Goal: Task Accomplishment & Management: Manage account settings

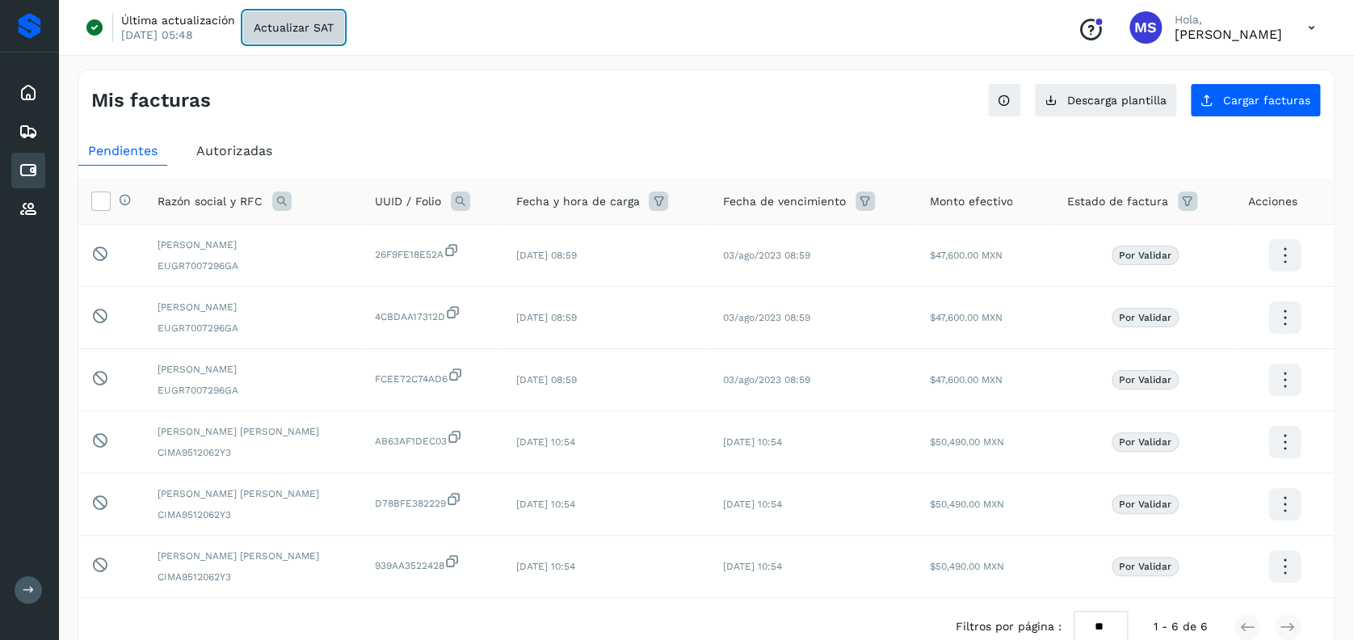
click at [309, 26] on span "Actualizar SAT" at bounding box center [294, 27] width 80 height 11
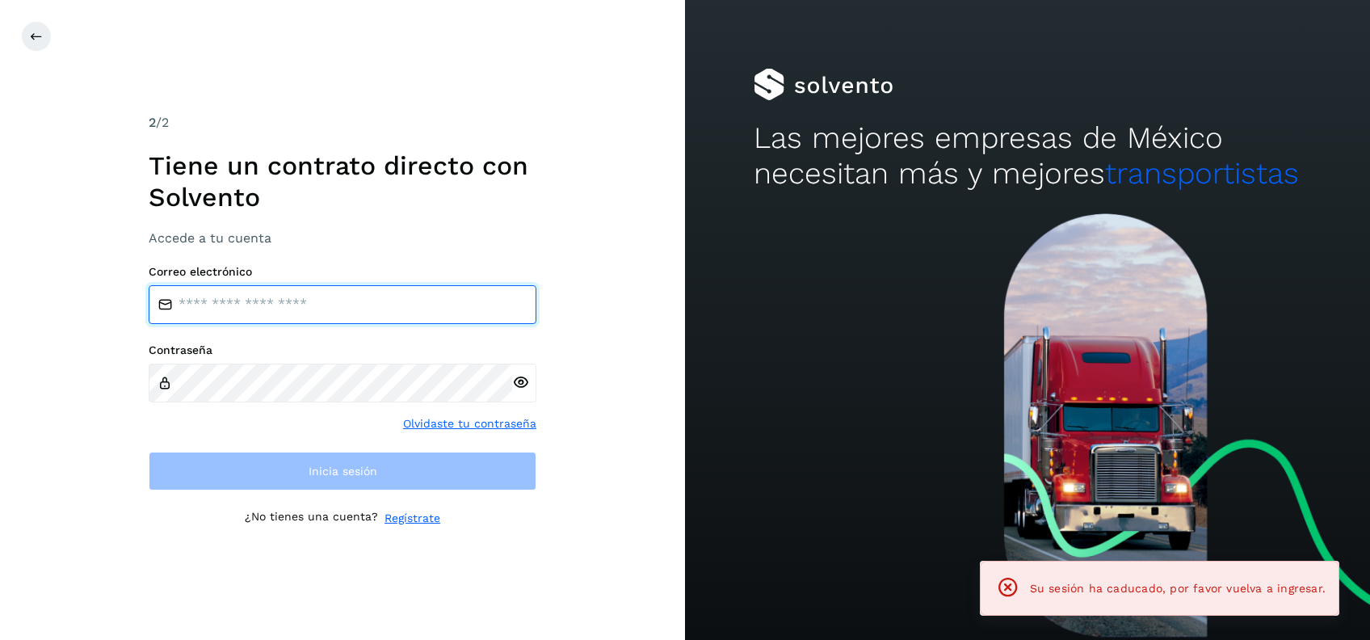
type input "**********"
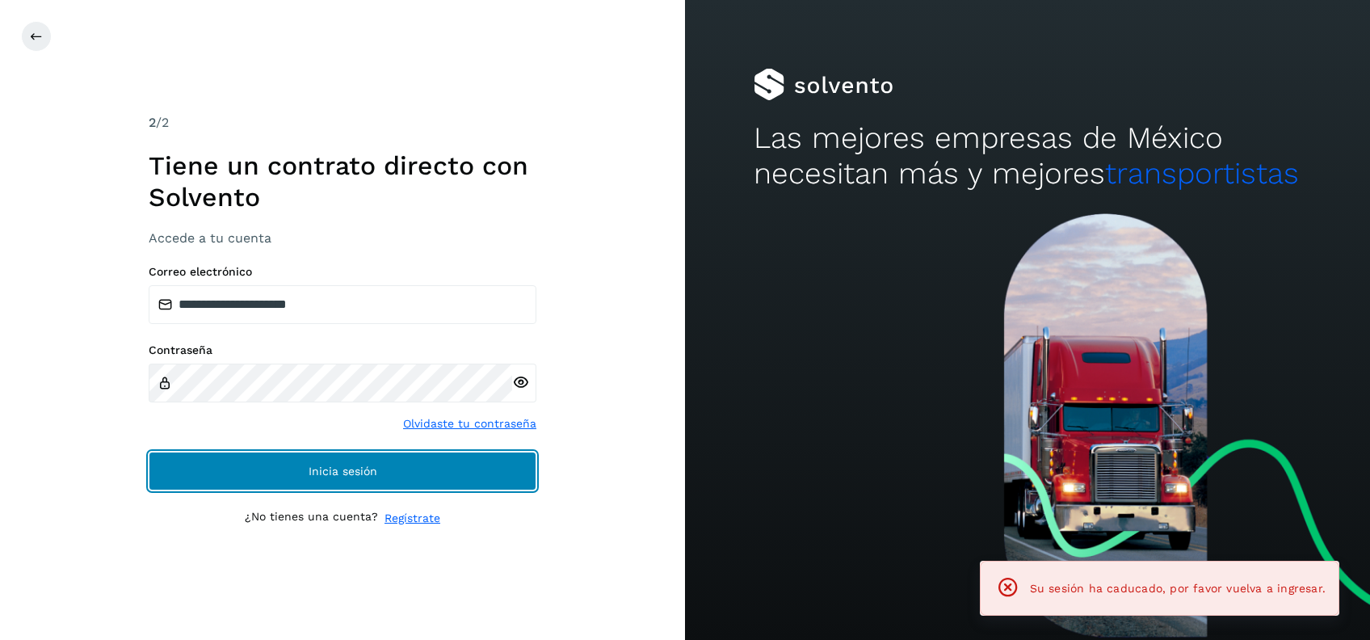
click at [353, 458] on button "Inicia sesión" at bounding box center [343, 470] width 388 height 39
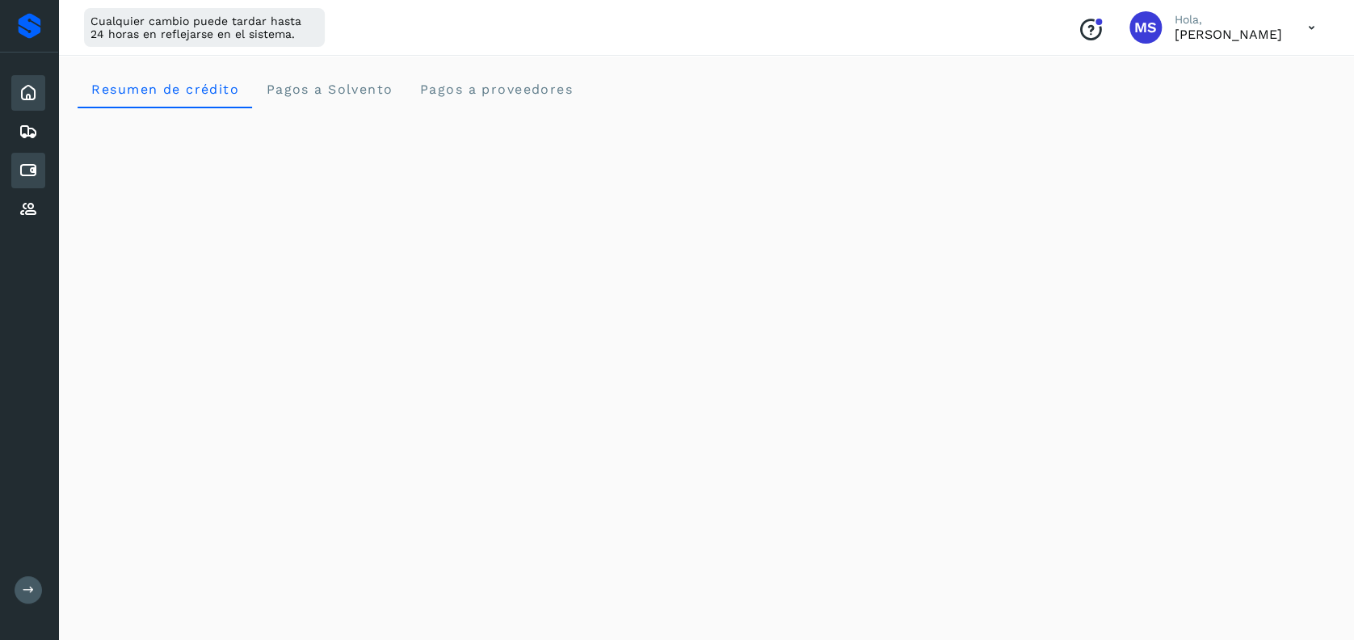
click at [24, 157] on div "Cuentas por pagar" at bounding box center [28, 171] width 34 height 36
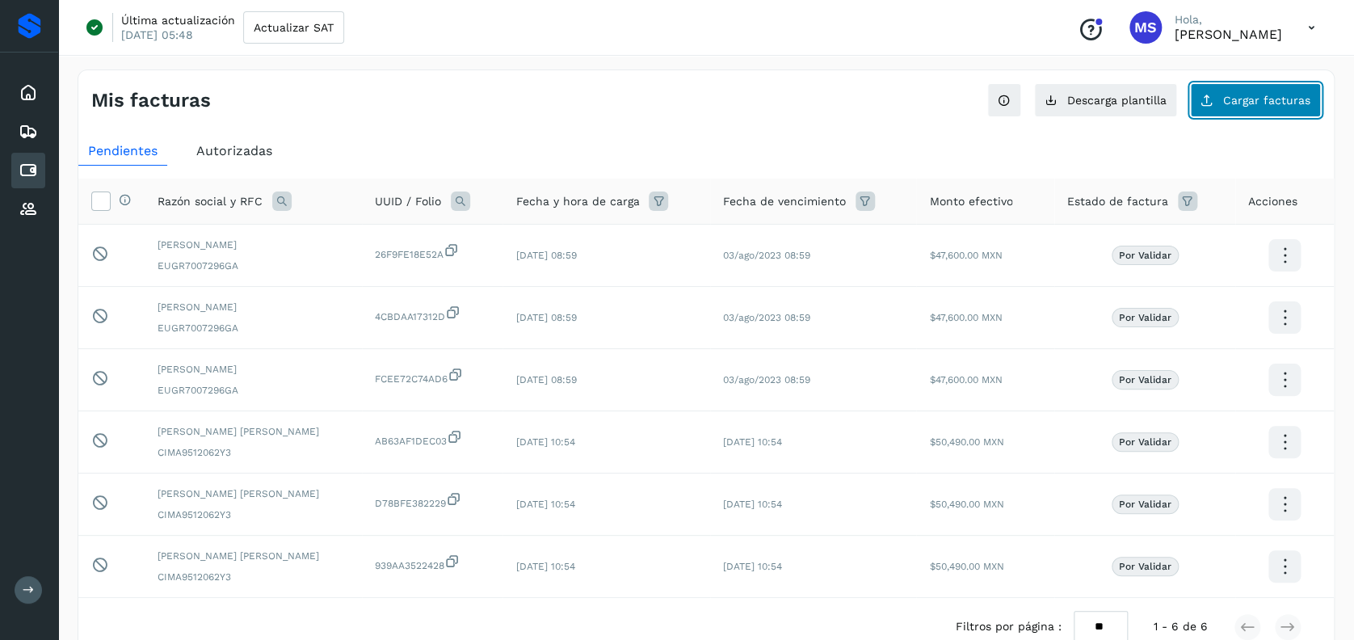
click at [1317, 90] on button "Cargar facturas" at bounding box center [1255, 100] width 131 height 34
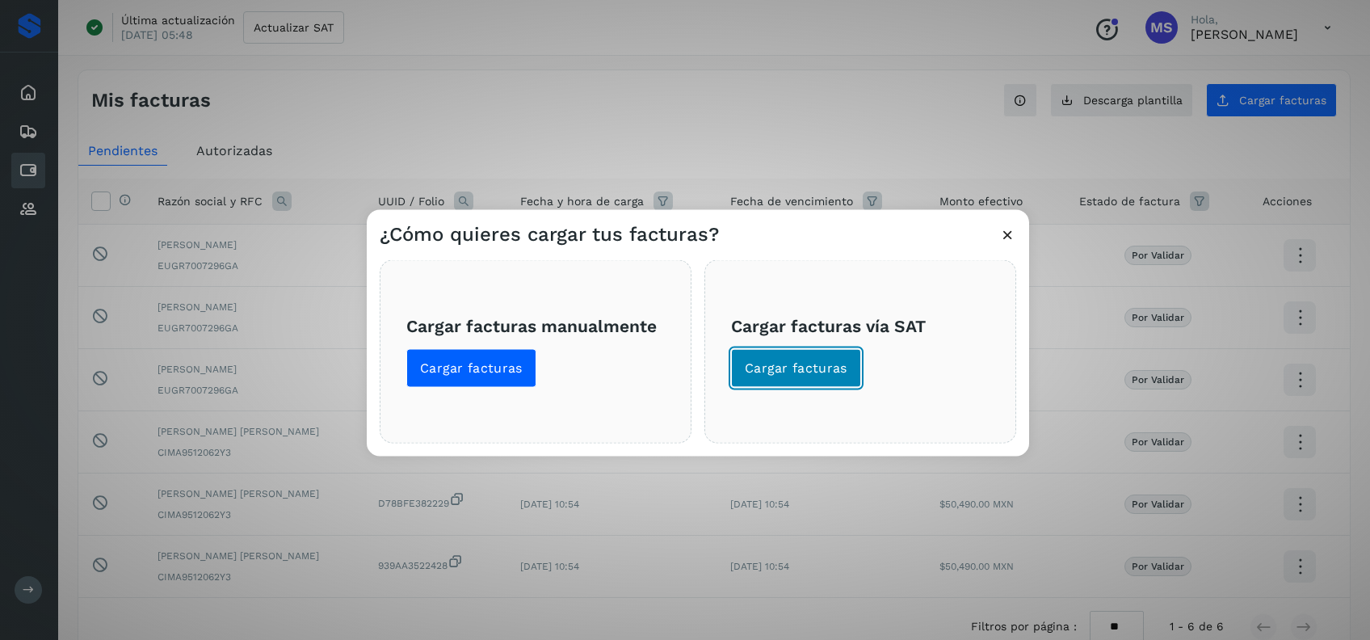
click at [832, 368] on span "Cargar facturas" at bounding box center [796, 368] width 103 height 18
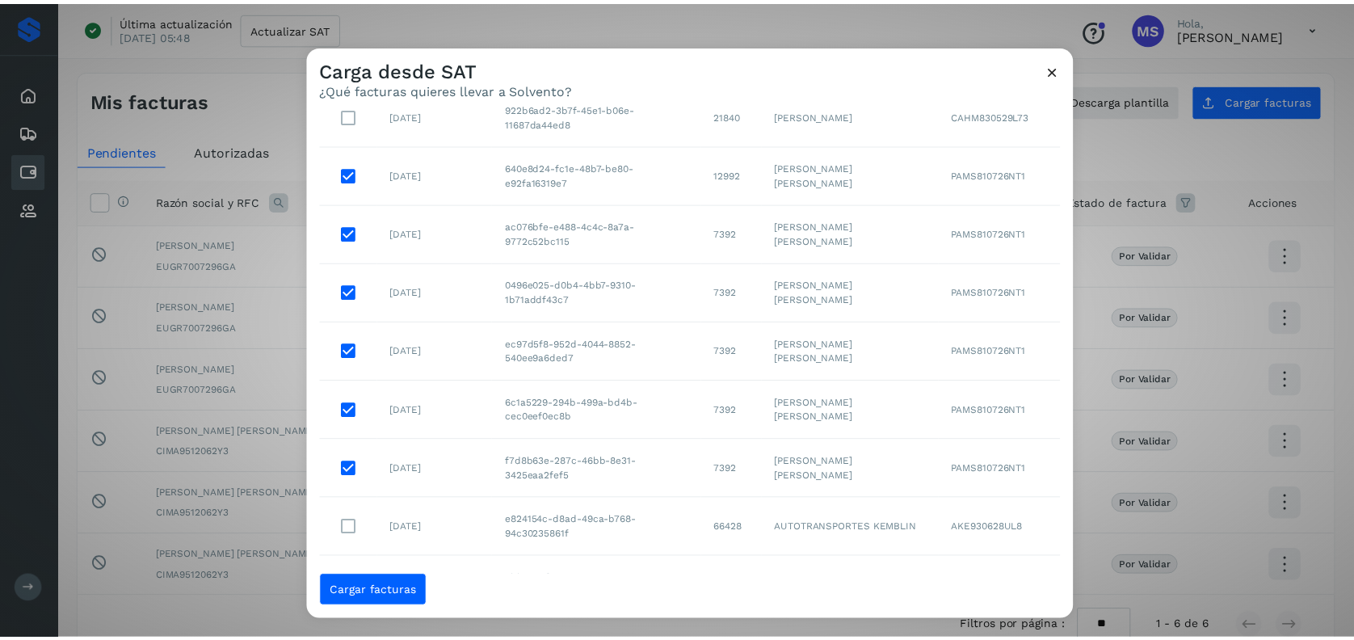
scroll to position [175, 0]
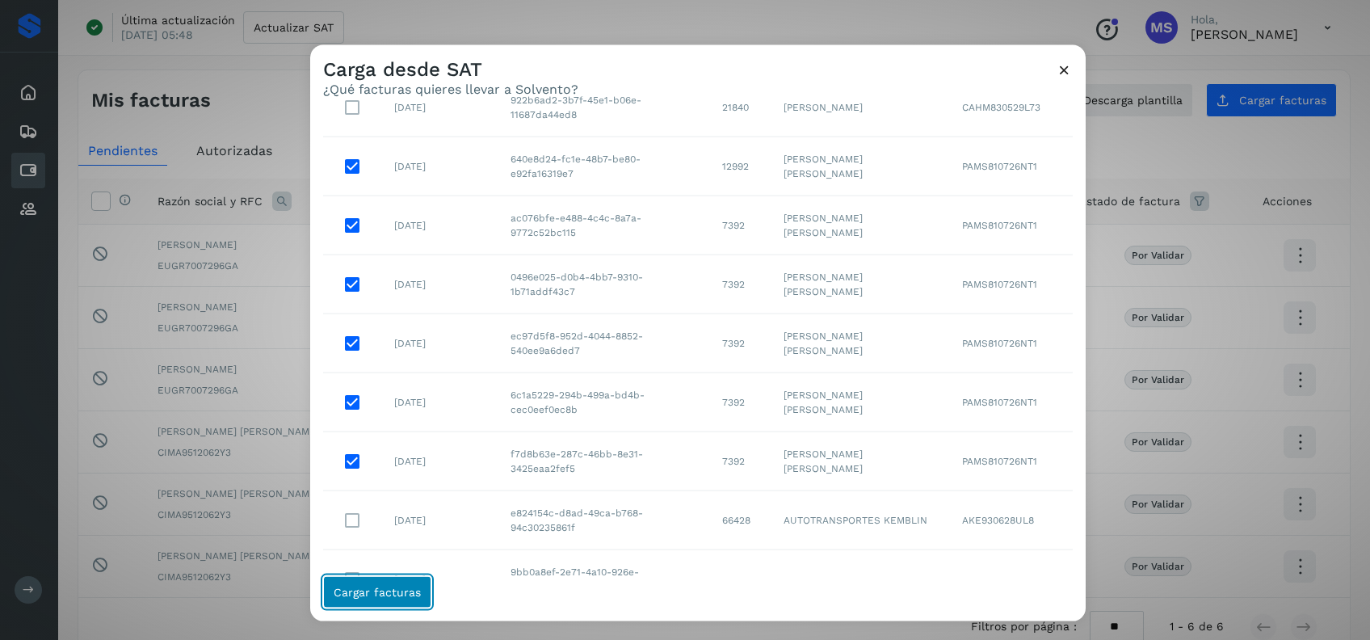
click at [362, 601] on button "Cargar facturas" at bounding box center [377, 591] width 108 height 32
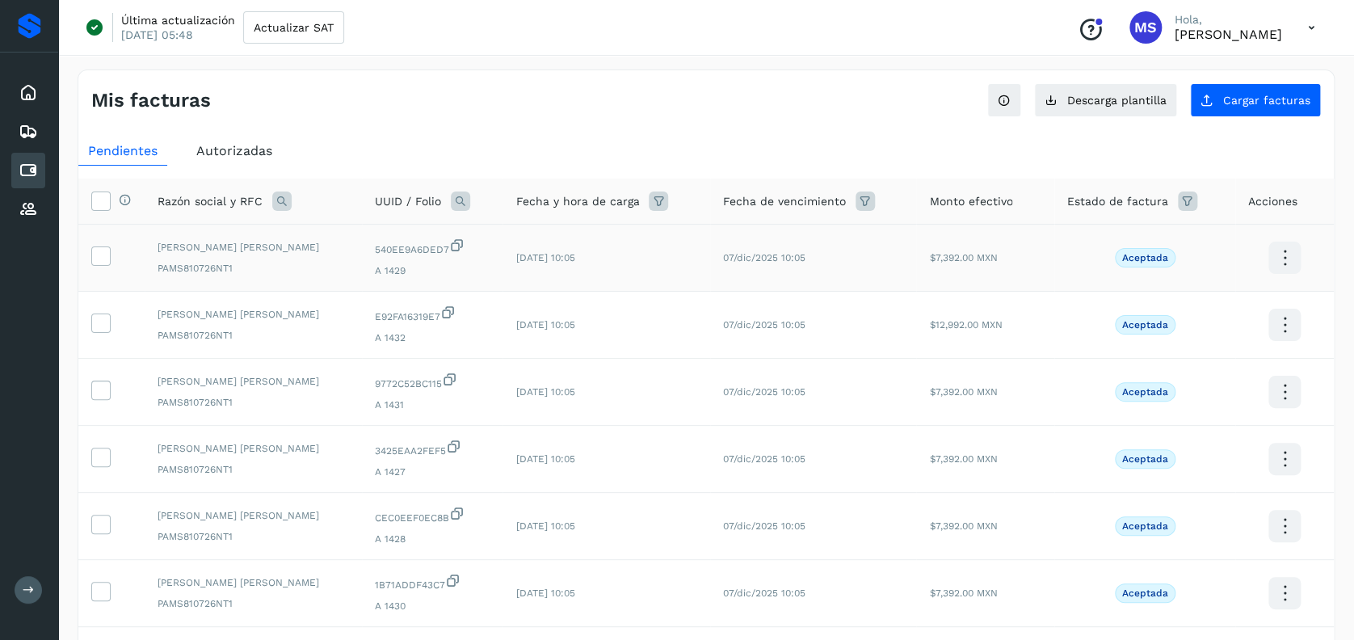
click at [97, 268] on td at bounding box center [111, 258] width 66 height 67
click at [97, 258] on icon at bounding box center [100, 254] width 17 height 17
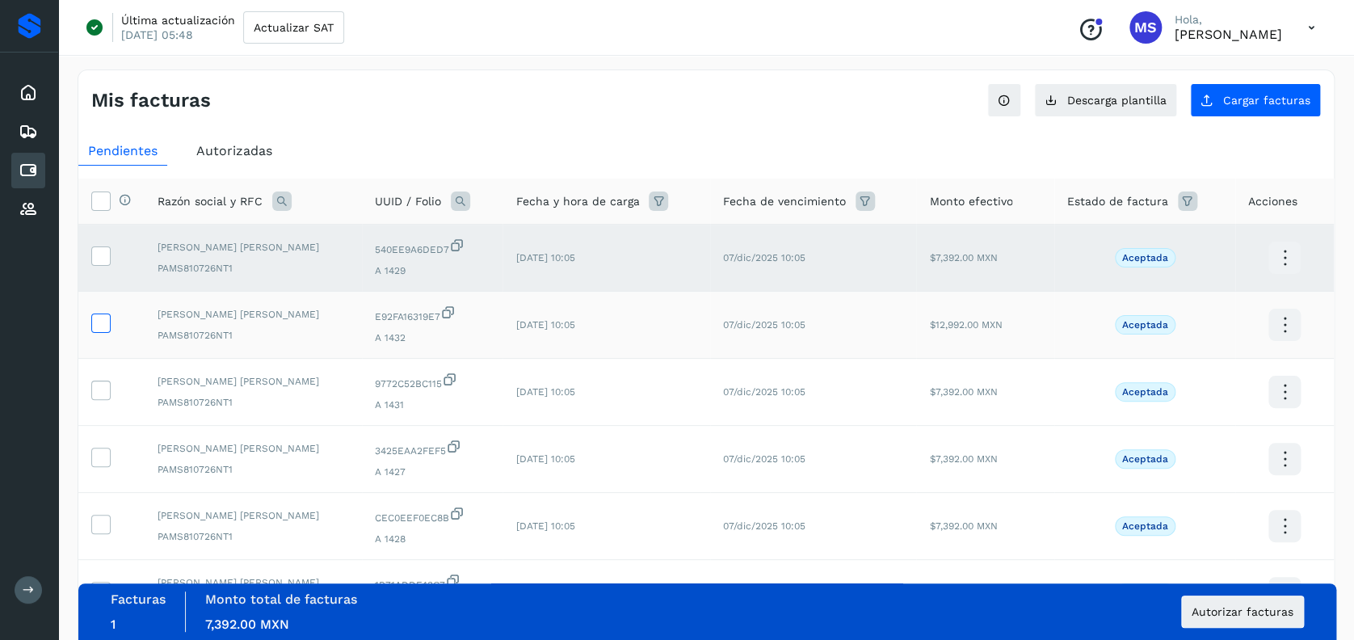
click at [92, 313] on icon at bounding box center [100, 321] width 17 height 17
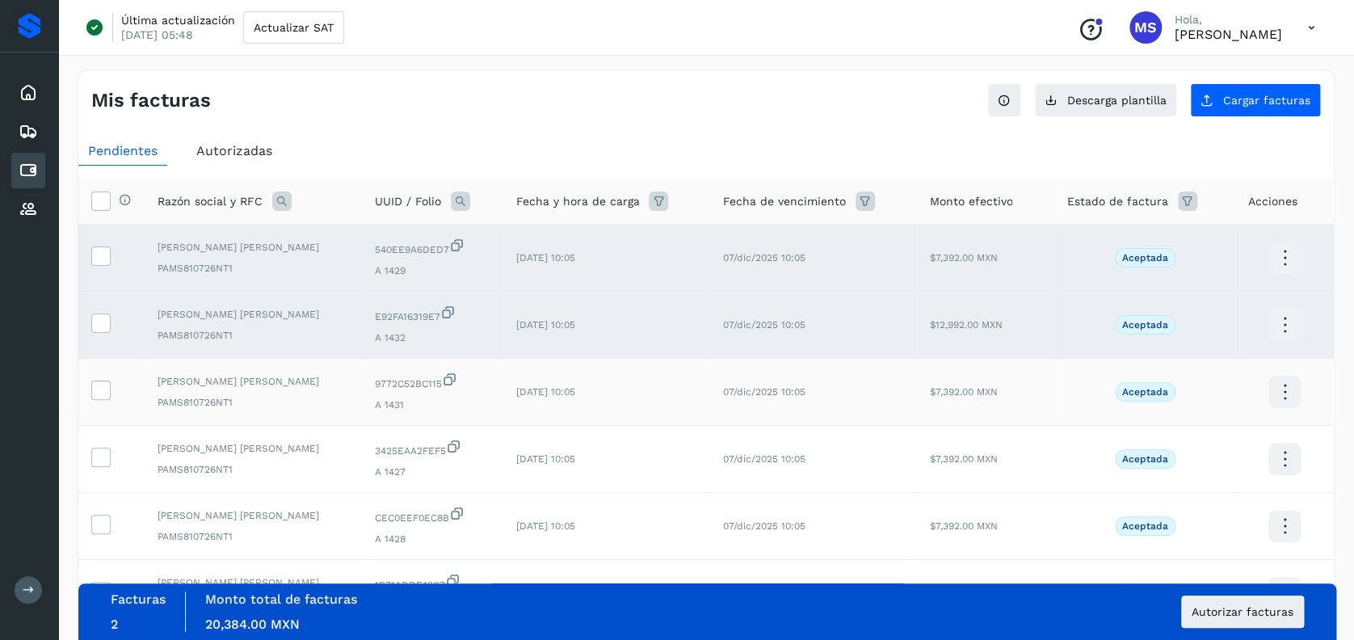
click at [78, 405] on td at bounding box center [111, 392] width 66 height 67
click at [84, 398] on td at bounding box center [111, 392] width 66 height 67
click at [84, 388] on td at bounding box center [111, 392] width 66 height 67
click at [89, 388] on td at bounding box center [111, 392] width 66 height 67
click at [92, 388] on icon at bounding box center [100, 388] width 17 height 17
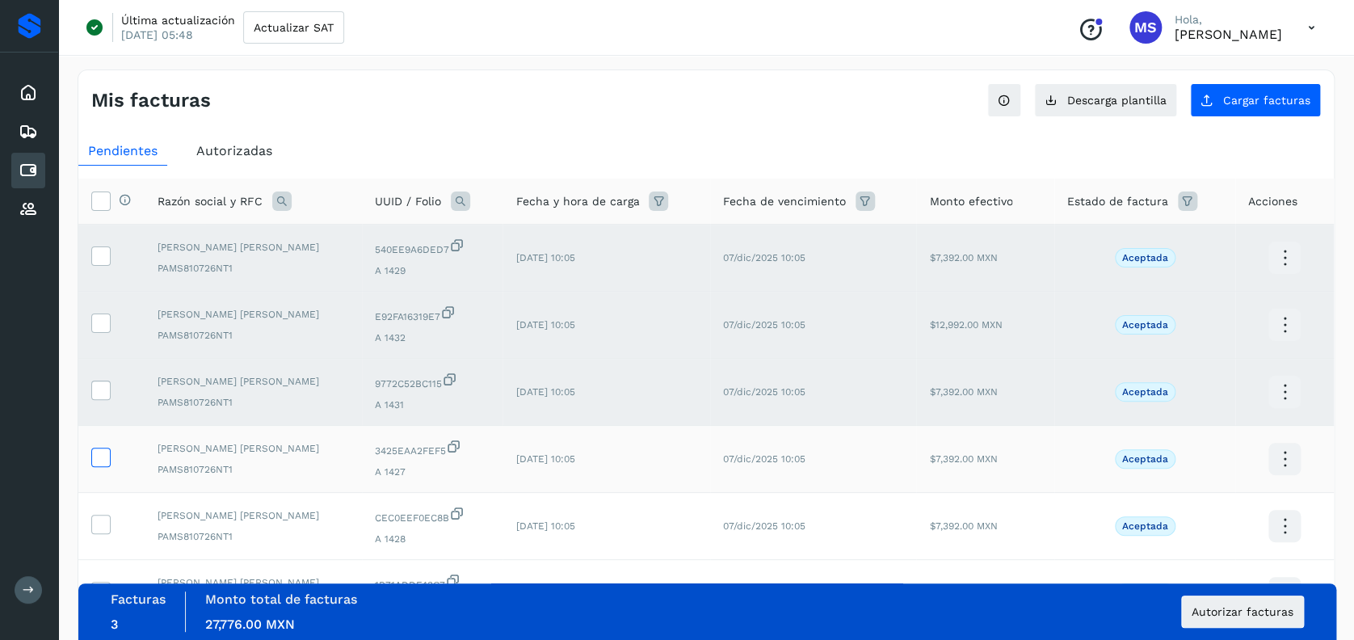
click at [99, 457] on icon at bounding box center [100, 455] width 17 height 17
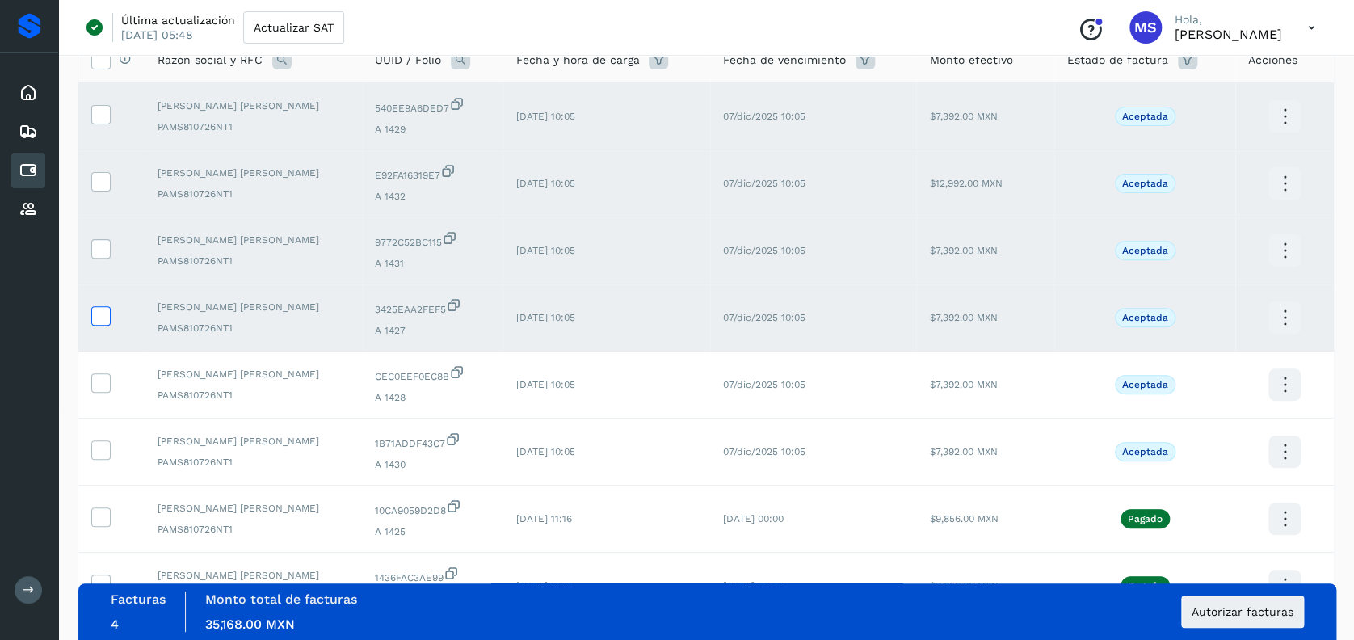
scroll to position [153, 0]
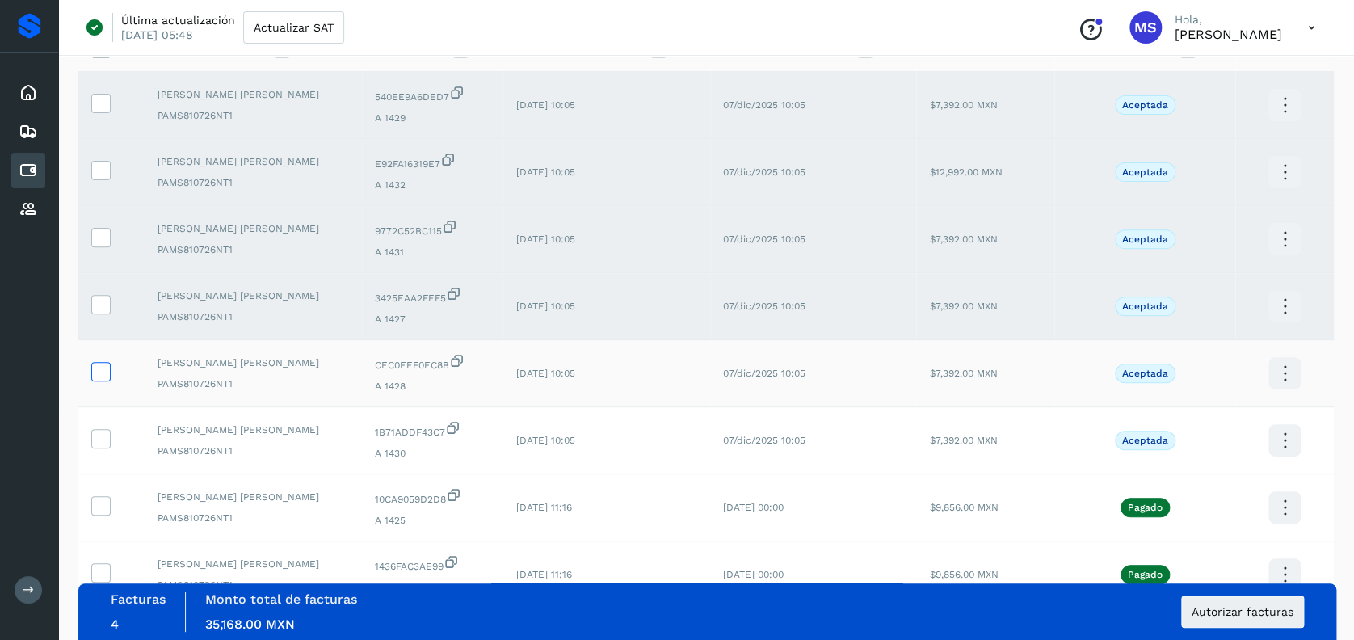
click at [103, 369] on icon at bounding box center [100, 370] width 17 height 17
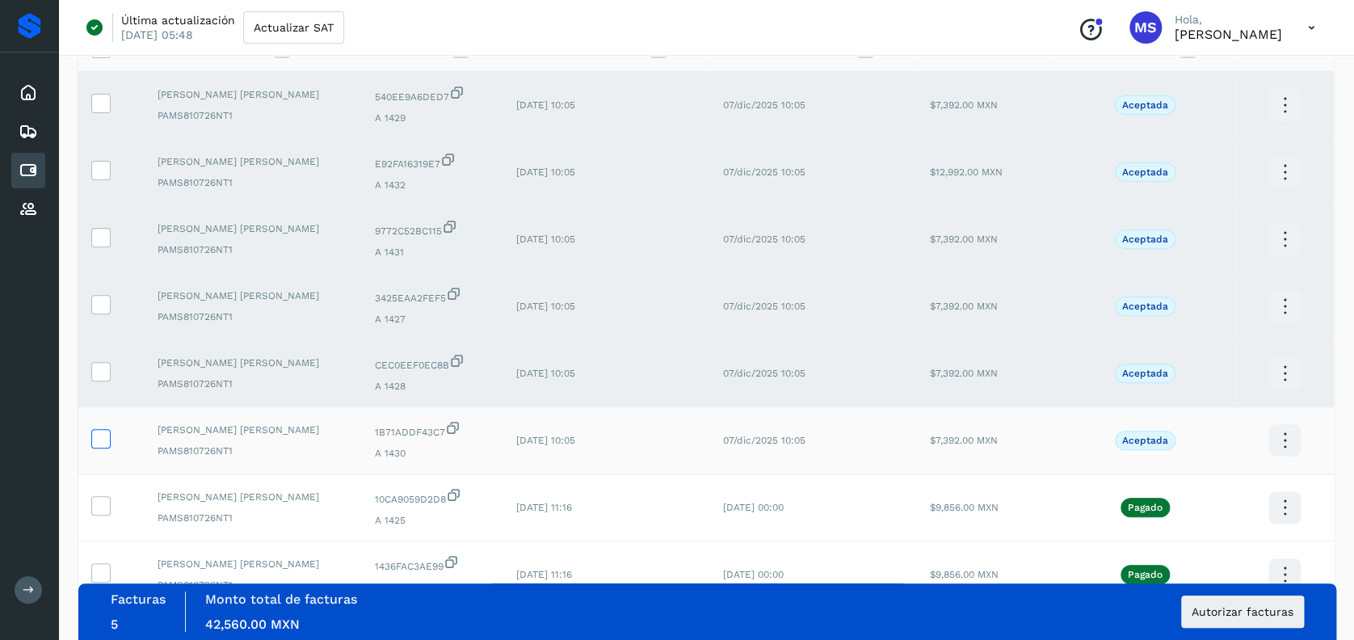
click at [95, 439] on icon at bounding box center [100, 437] width 17 height 17
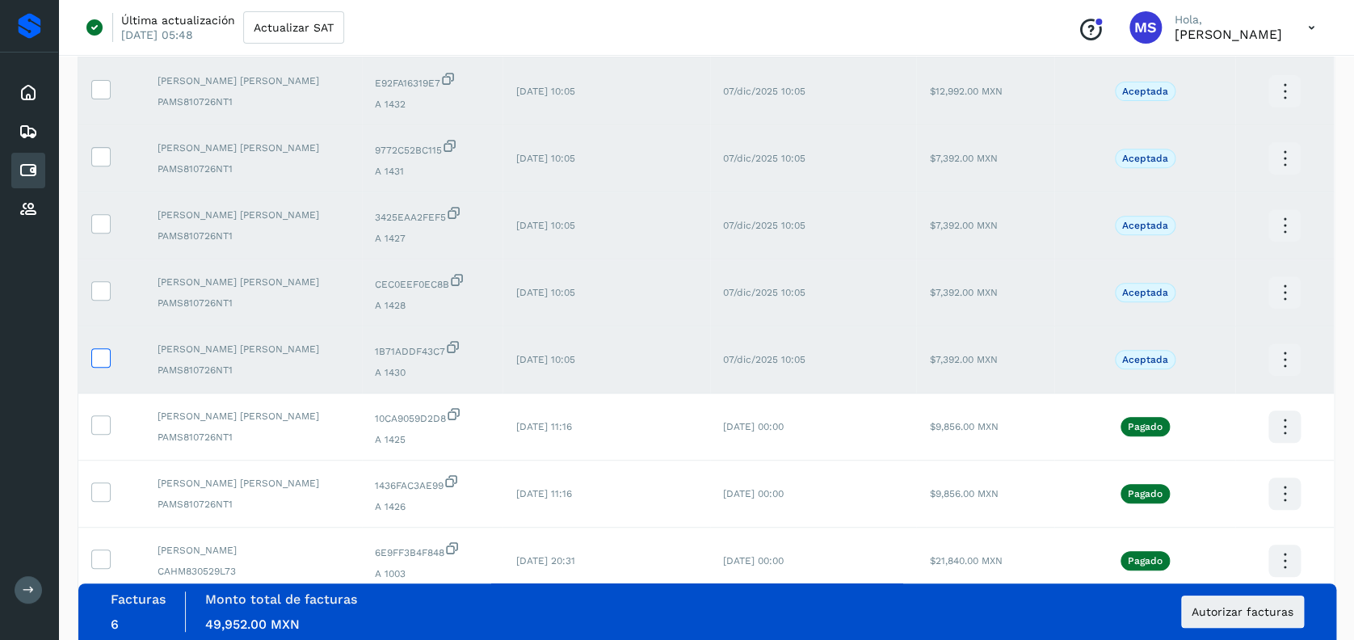
scroll to position [234, 0]
click at [99, 427] on icon at bounding box center [100, 422] width 17 height 17
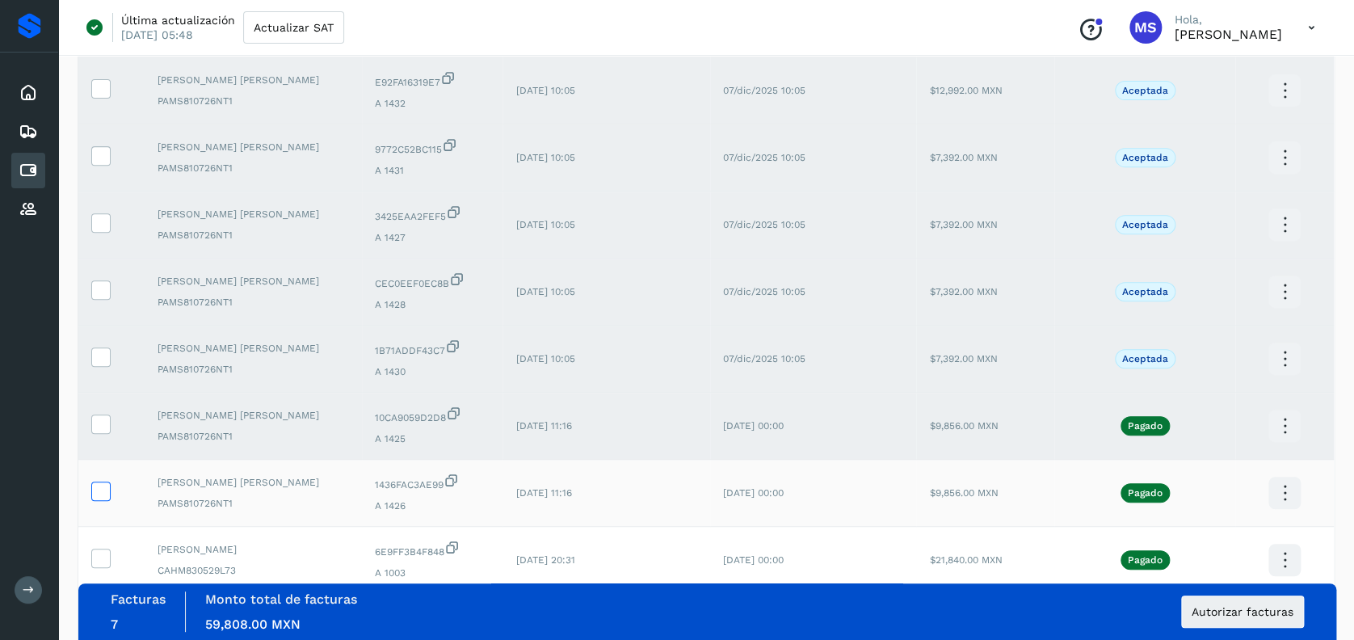
click at [97, 485] on icon at bounding box center [100, 489] width 17 height 17
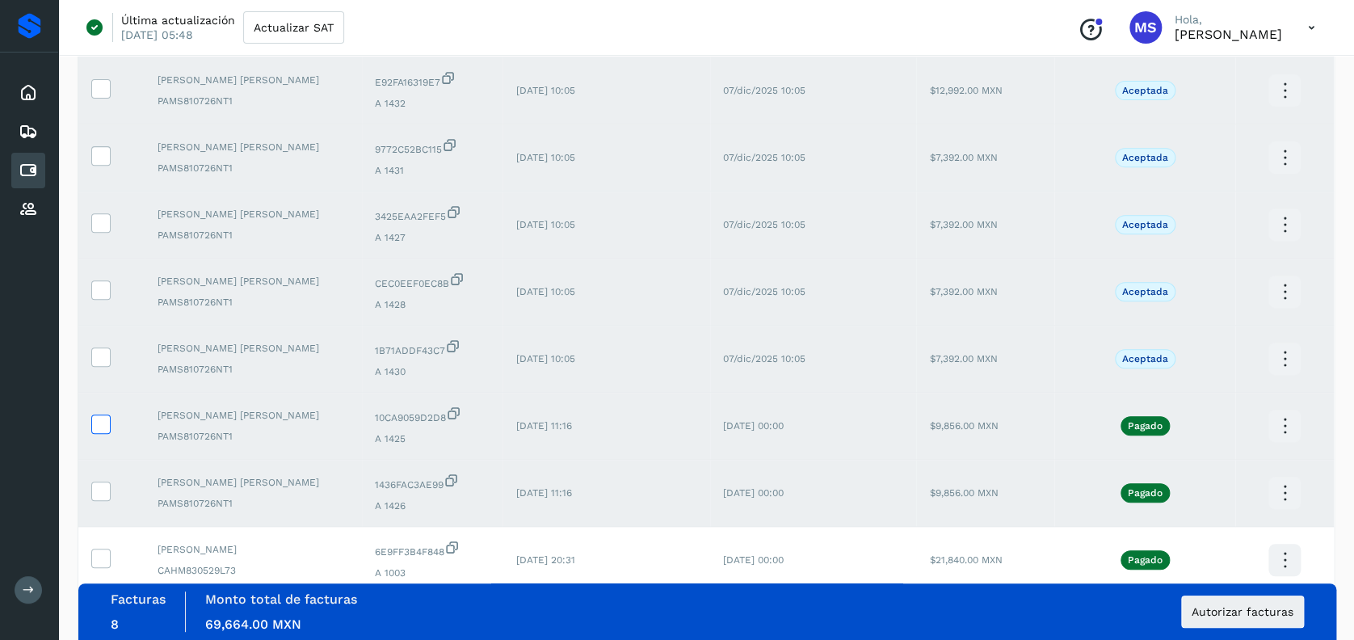
click at [108, 418] on icon at bounding box center [100, 422] width 17 height 17
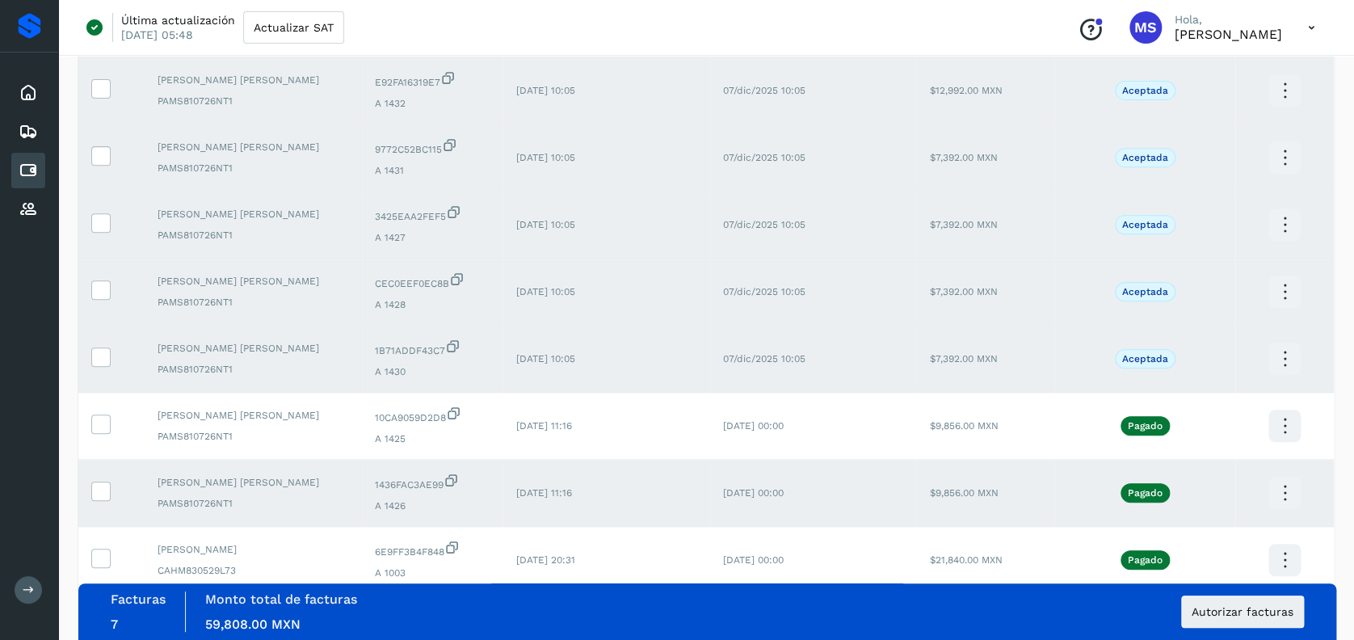
click at [91, 506] on td at bounding box center [111, 493] width 66 height 67
click at [99, 498] on span at bounding box center [100, 494] width 17 height 11
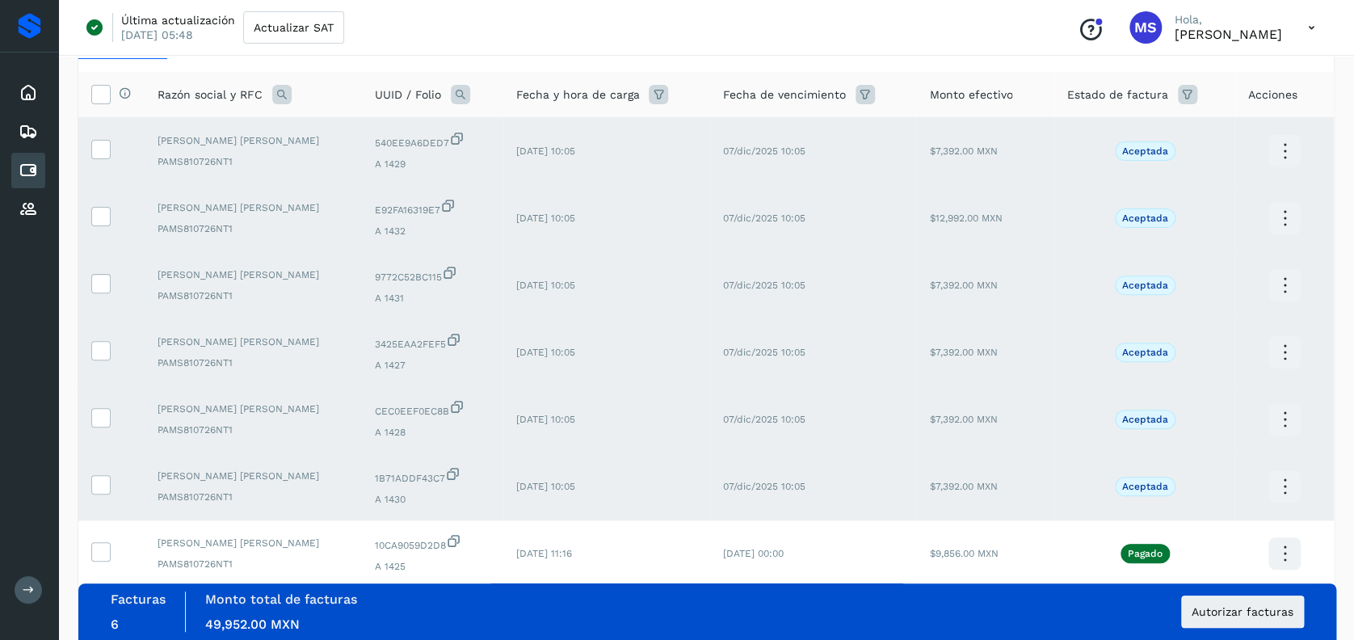
scroll to position [0, 0]
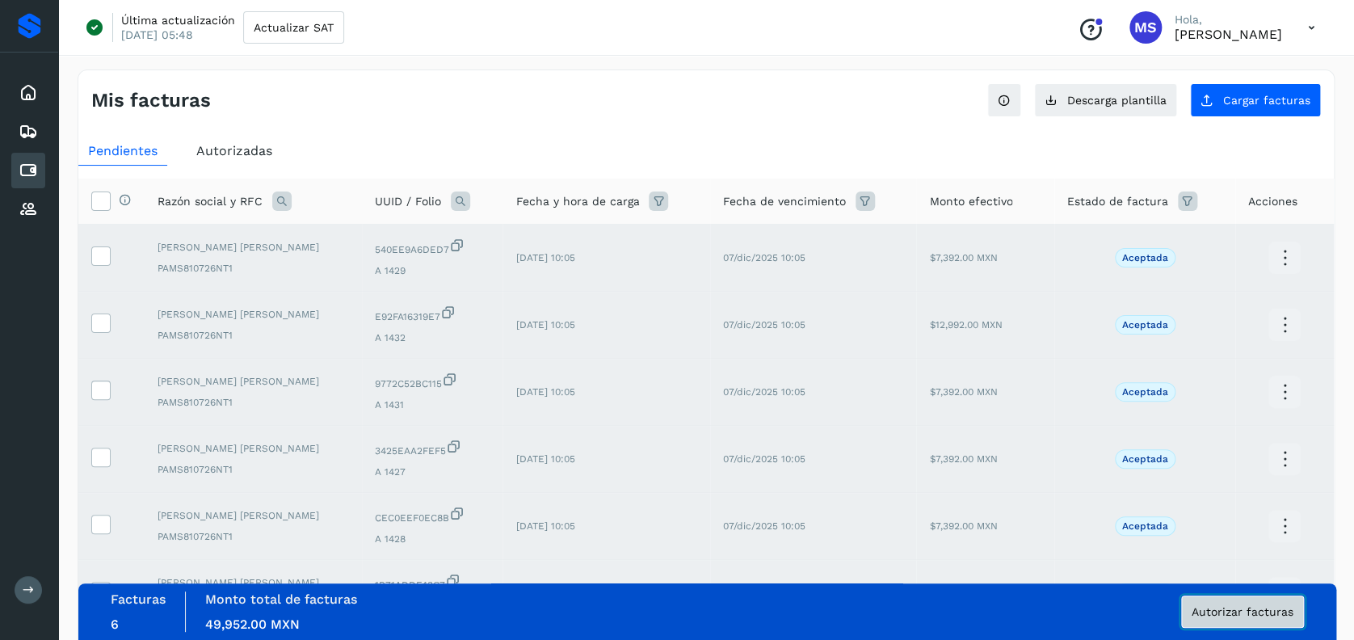
click at [1241, 598] on button "Autorizar facturas" at bounding box center [1242, 611] width 123 height 32
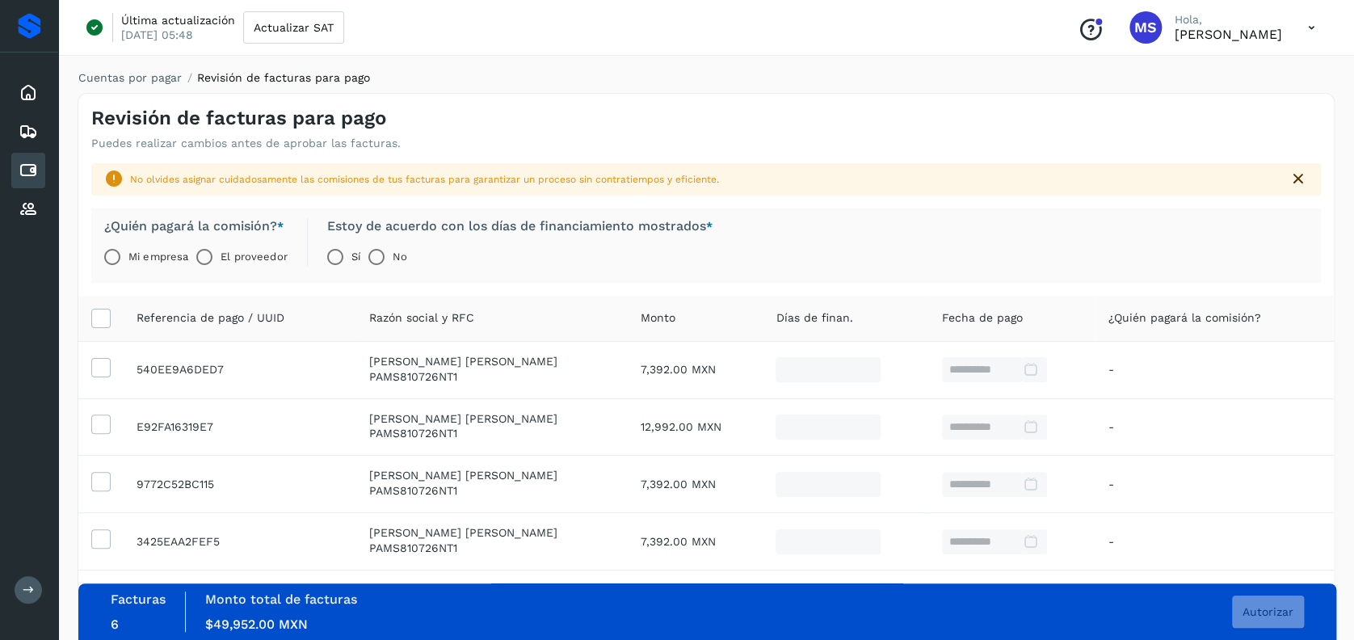
click at [262, 252] on label "El proveedor" at bounding box center [253, 257] width 66 height 32
click at [1278, 619] on button "Autorizar" at bounding box center [1268, 611] width 72 height 32
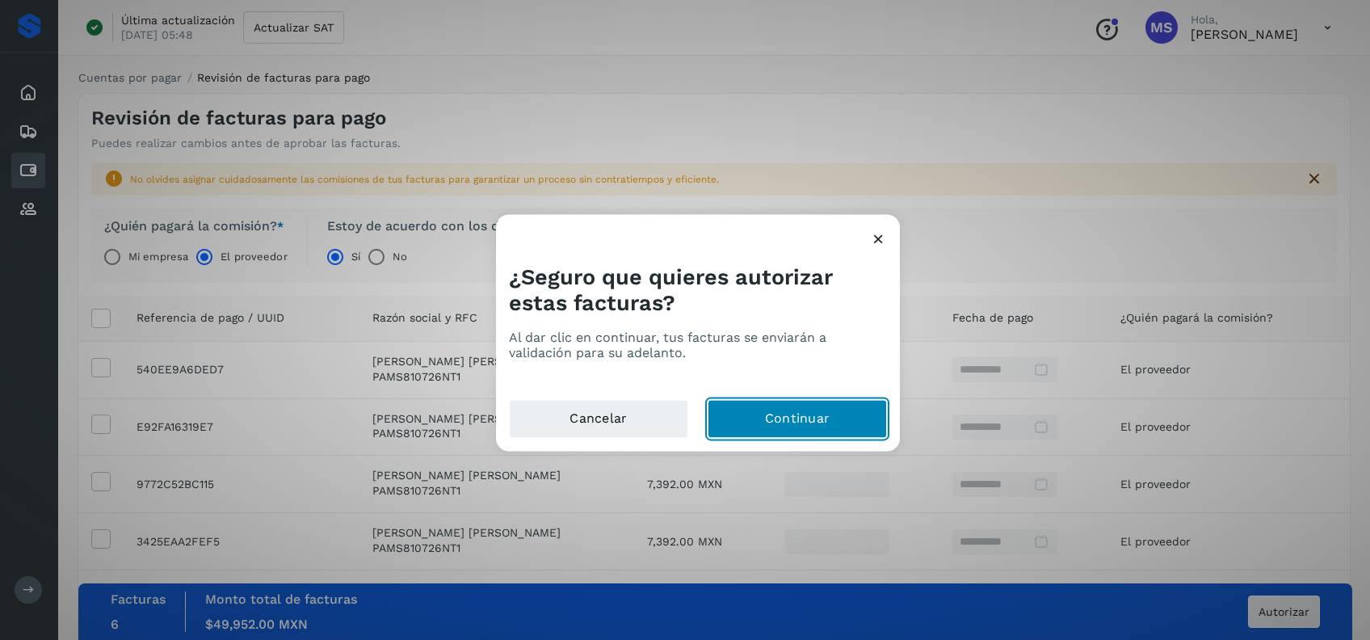
click at [840, 414] on button "Continuar" at bounding box center [797, 419] width 179 height 39
